Goal: Check status: Check status

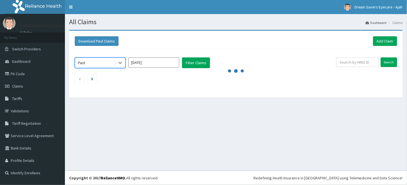
click at [146, 63] on input "Oct 2025" at bounding box center [153, 63] width 51 height 10
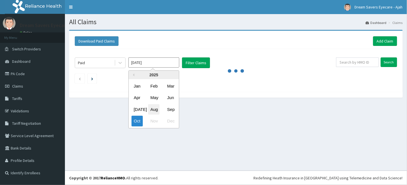
click at [153, 111] on div "Aug" at bounding box center [153, 109] width 11 height 10
type input "Aug 2025"
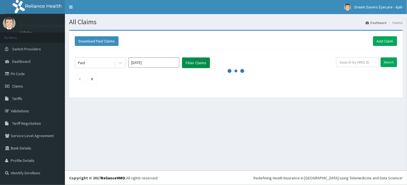
click at [199, 62] on button "Filter Claims" at bounding box center [196, 63] width 28 height 11
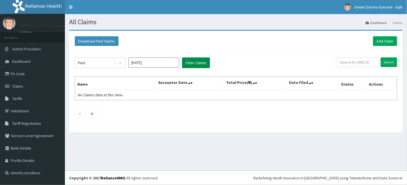
click at [199, 62] on button "Filter Claims" at bounding box center [196, 63] width 28 height 11
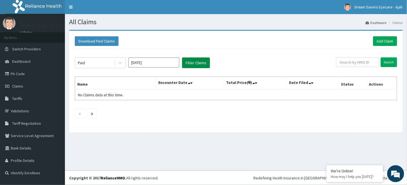
click at [197, 65] on button "Filter Claims" at bounding box center [196, 63] width 28 height 11
click at [34, 74] on link "PA Code" at bounding box center [32, 74] width 65 height 12
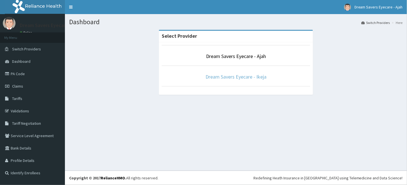
click at [225, 75] on link "Dream Savers Eyecare - Ikeja" at bounding box center [235, 77] width 61 height 6
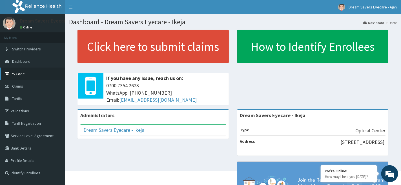
click at [21, 75] on link "PA Code" at bounding box center [32, 74] width 65 height 12
